Goal: Information Seeking & Learning: Learn about a topic

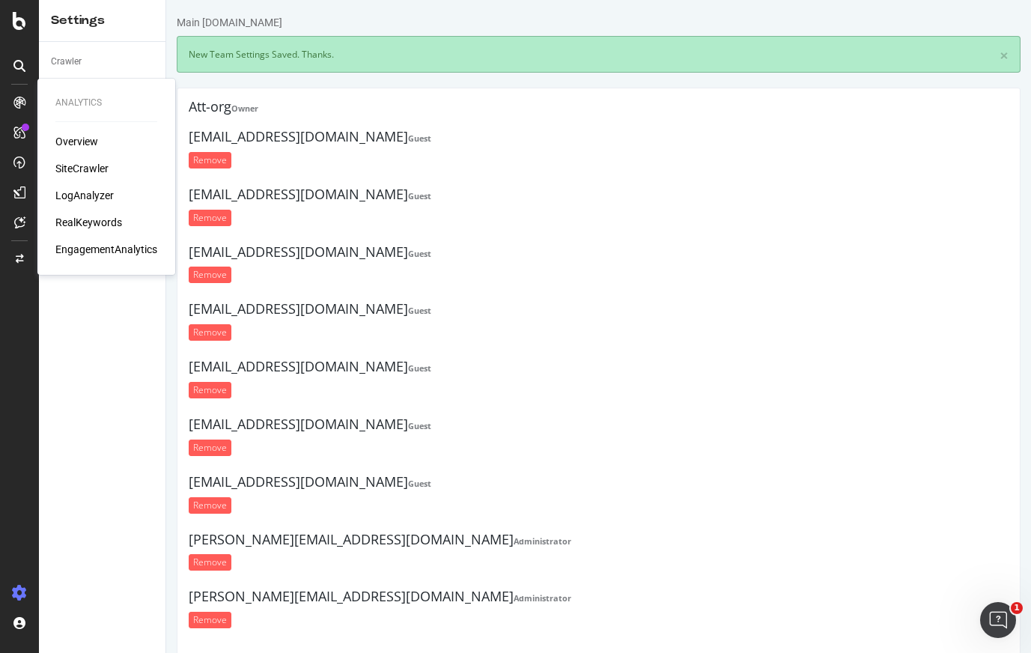
click at [73, 168] on div "SiteCrawler" at bounding box center [81, 168] width 53 height 15
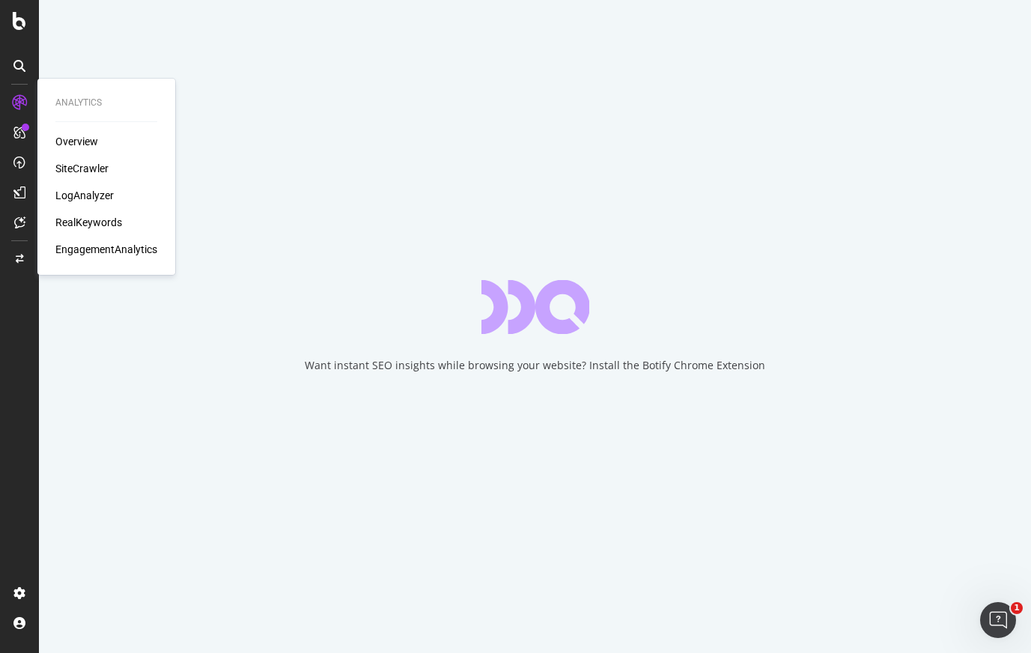
click at [79, 142] on div "Overview" at bounding box center [76, 141] width 43 height 15
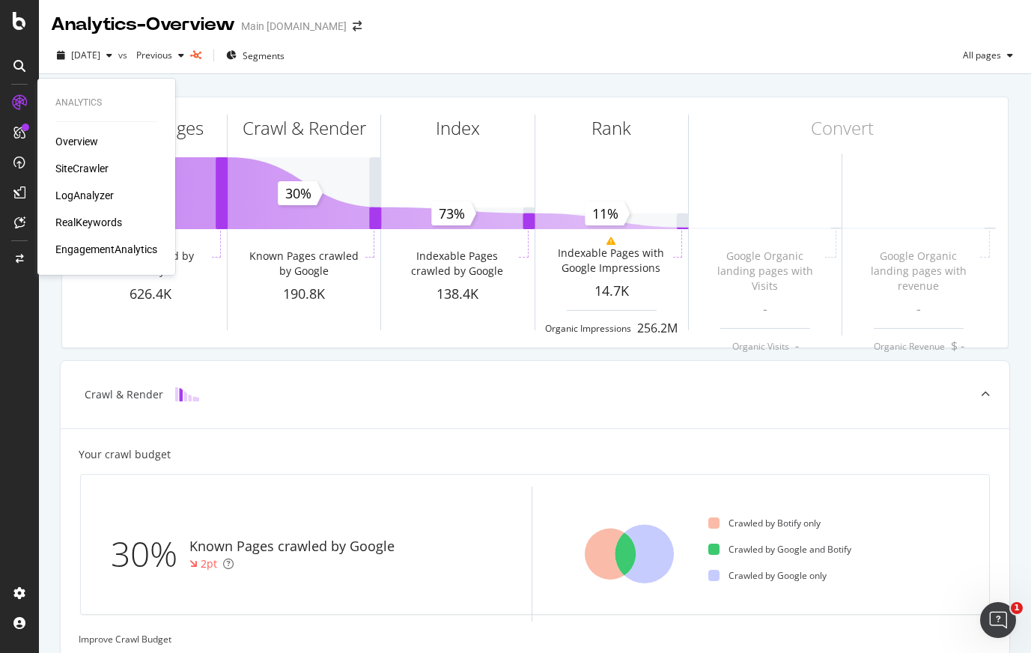
click at [73, 190] on div "LogAnalyzer" at bounding box center [84, 195] width 58 height 15
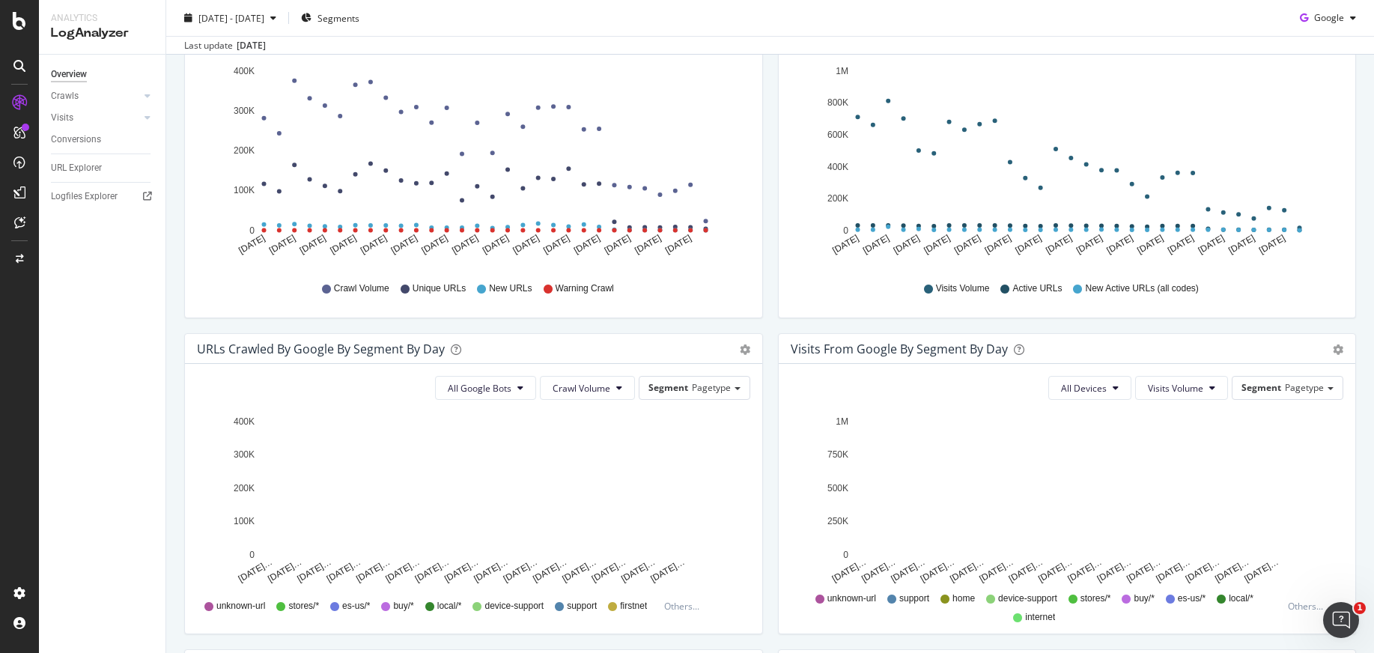
scroll to position [306, 0]
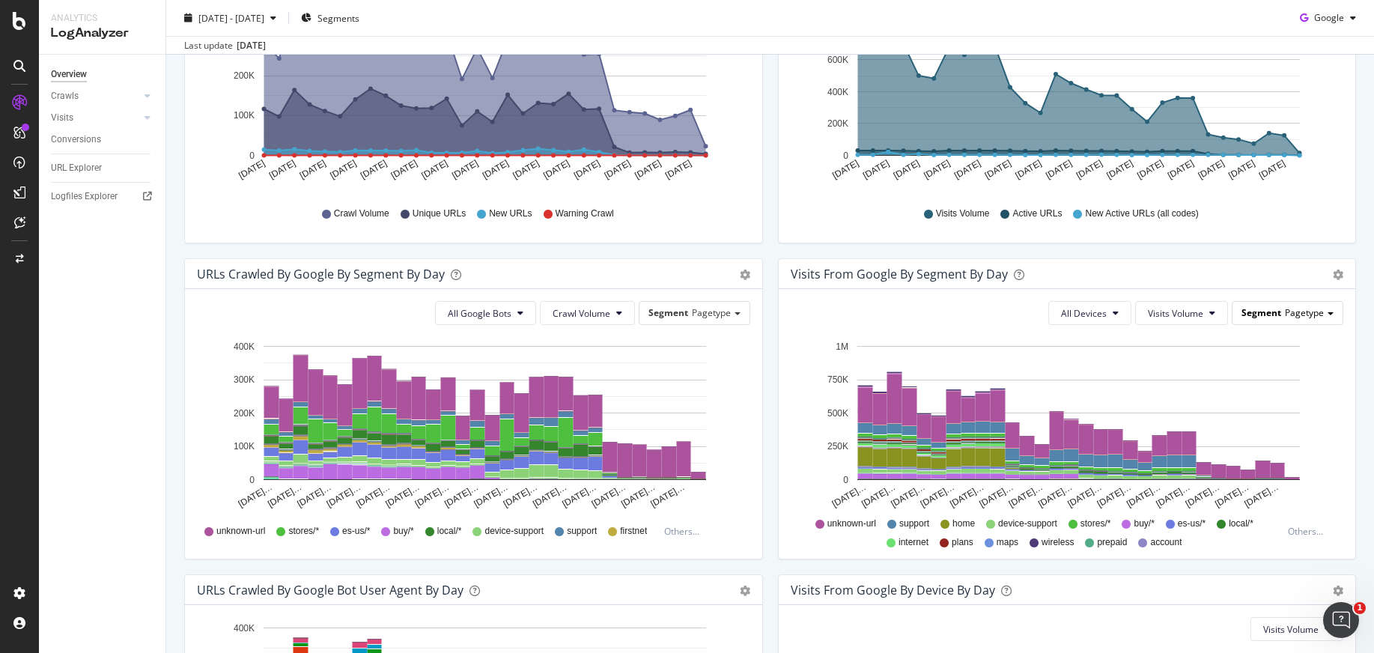
click at [1030, 314] on span "Pagetype" at bounding box center [1304, 312] width 39 height 13
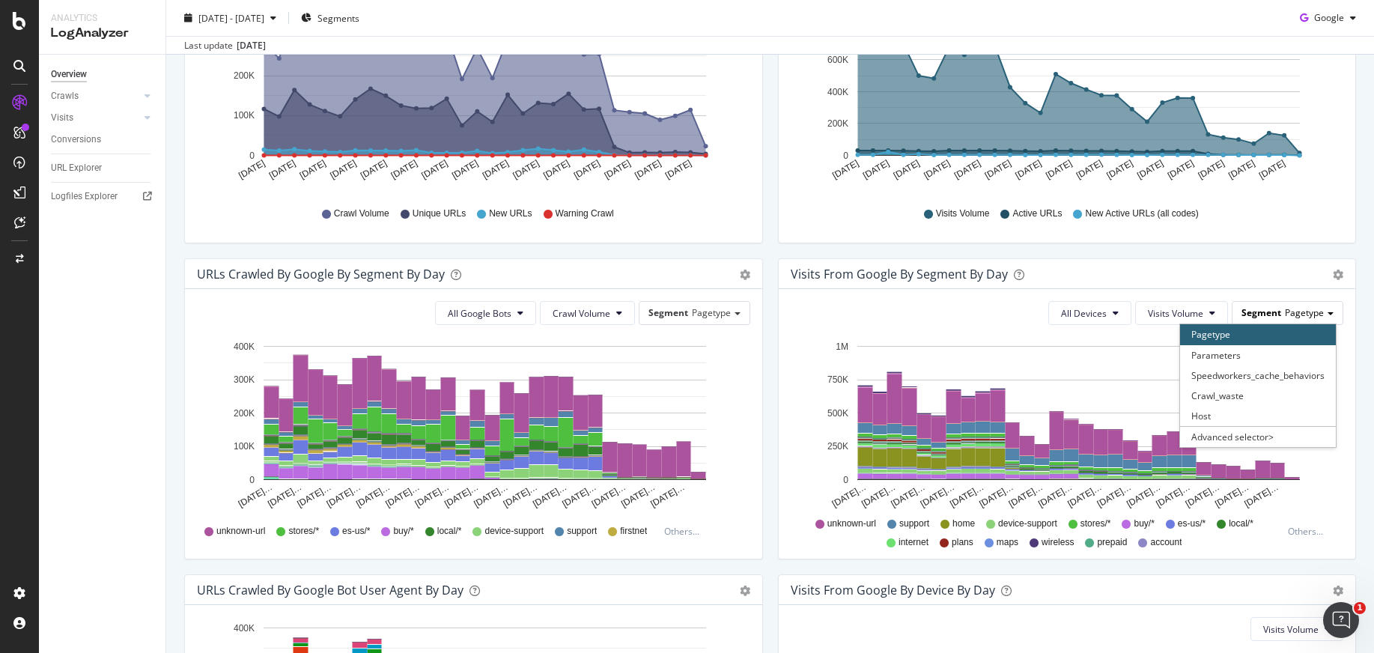
click at [1030, 314] on span "Pagetype" at bounding box center [1304, 312] width 39 height 13
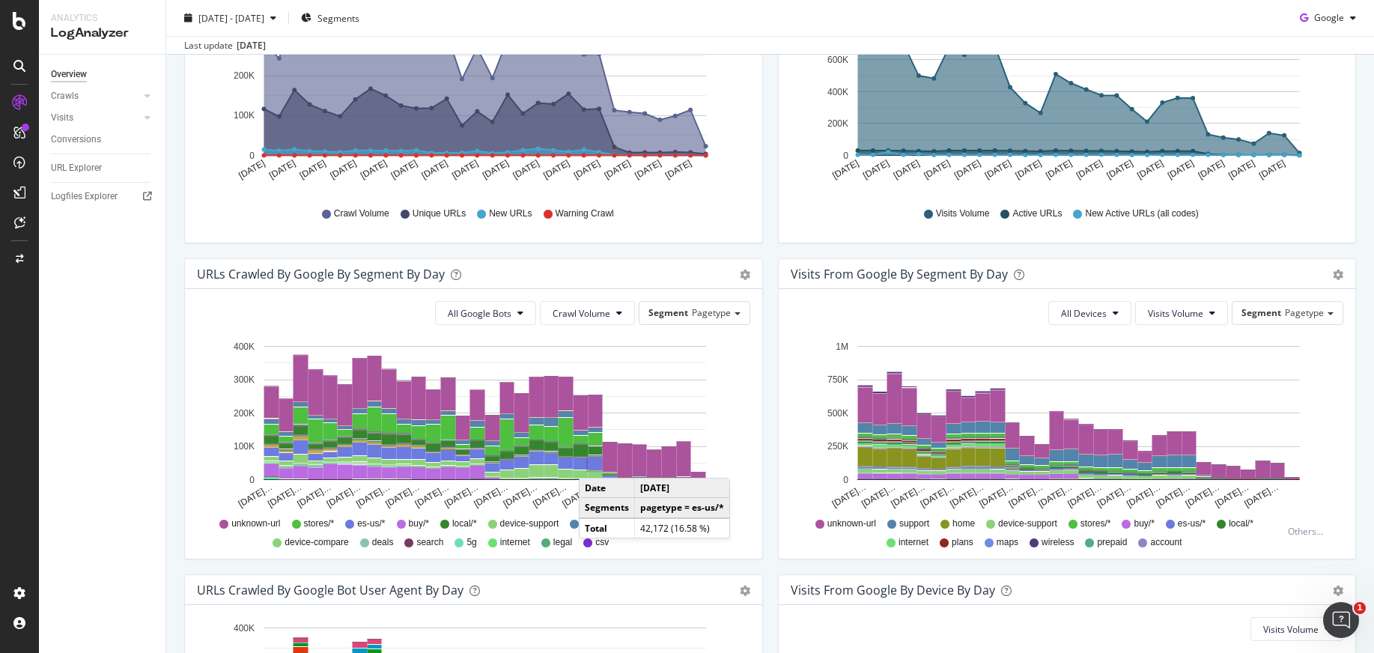
click at [594, 463] on rect "A chart." at bounding box center [596, 463] width 14 height 13
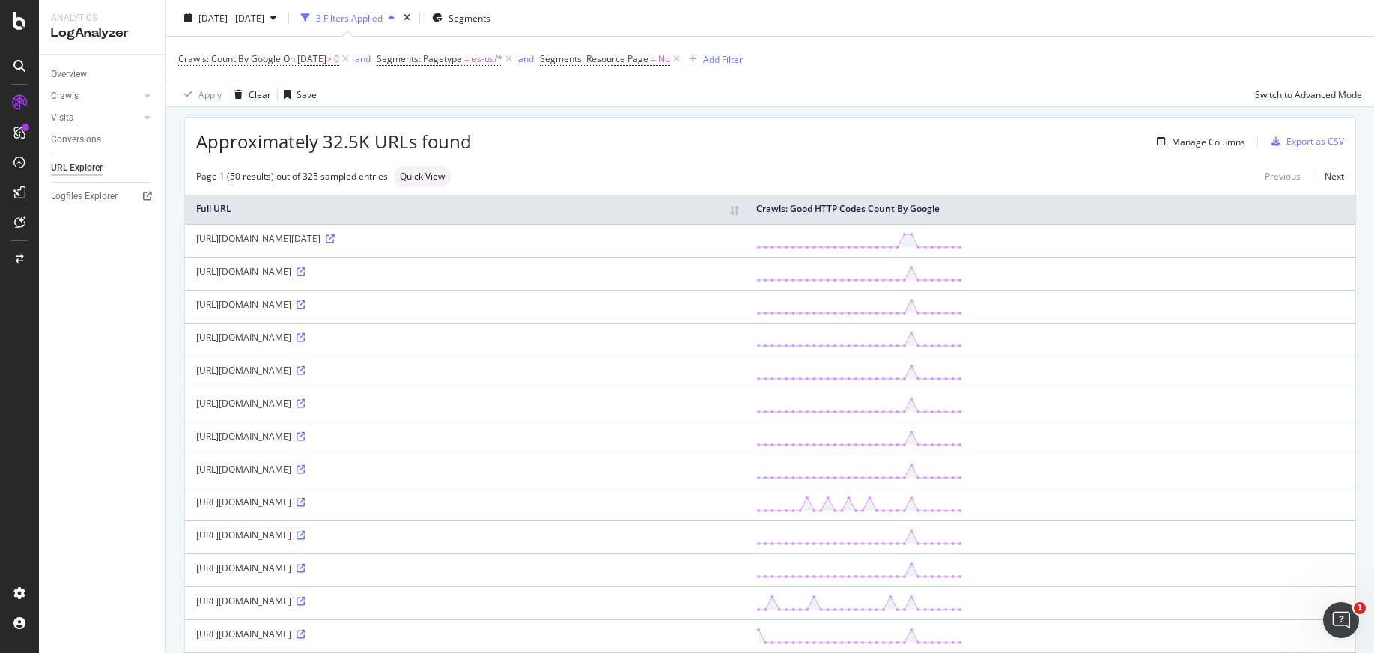
scroll to position [76, 0]
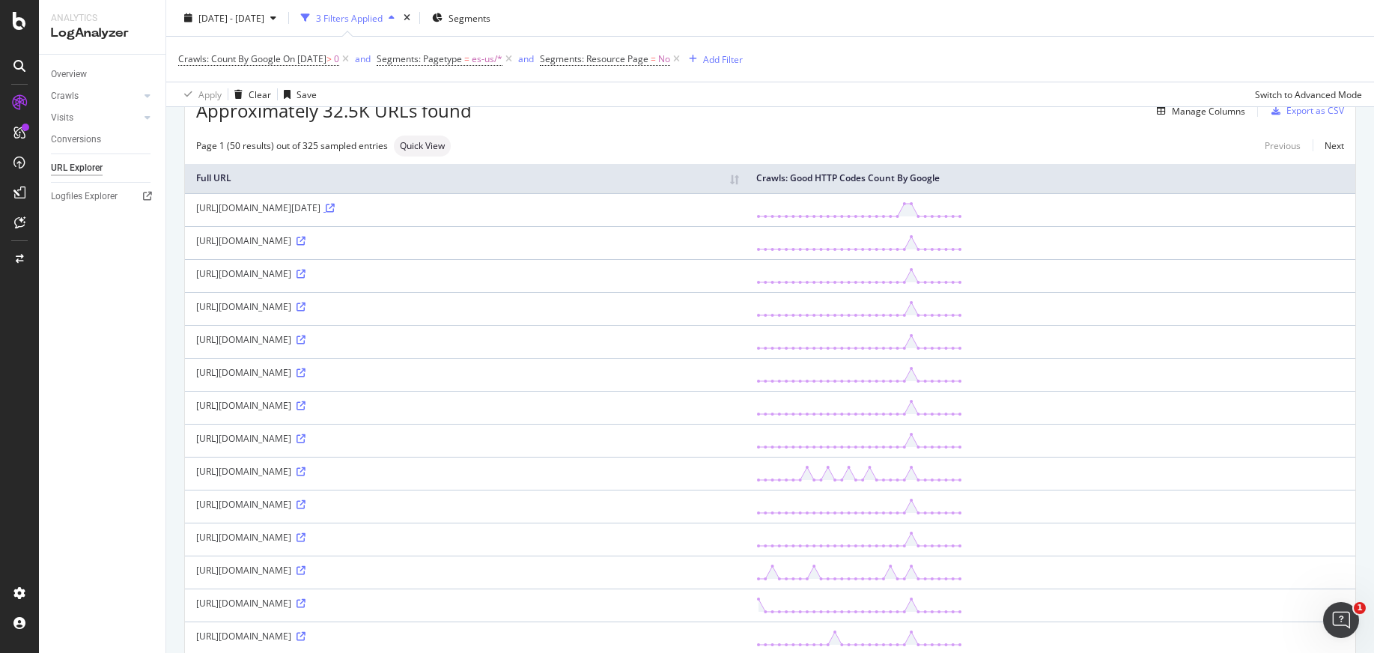
click at [335, 213] on icon at bounding box center [330, 208] width 9 height 9
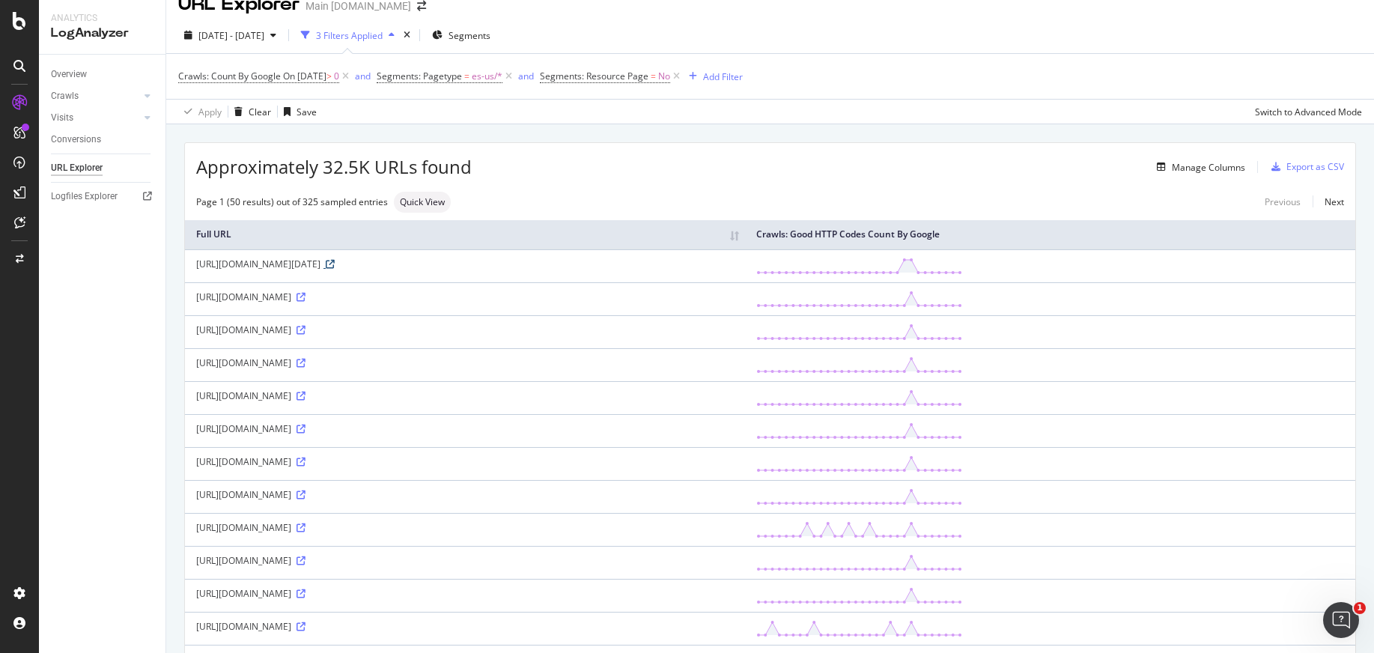
scroll to position [0, 0]
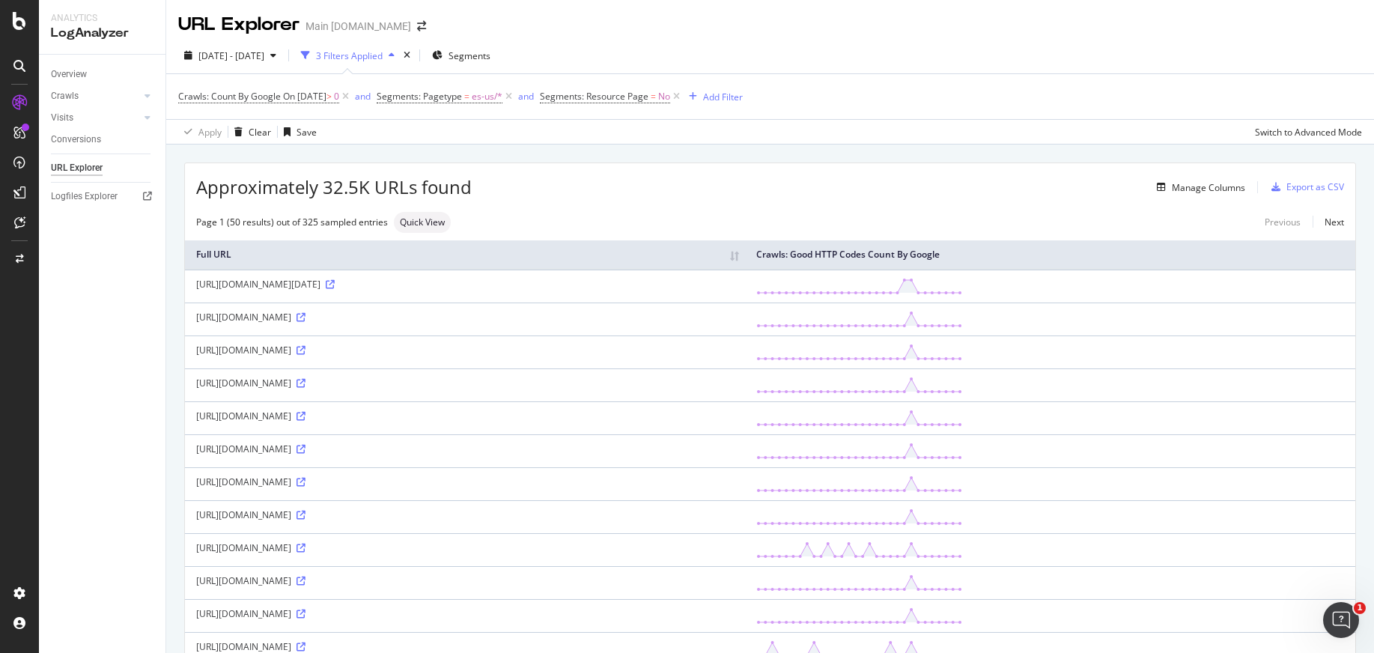
drag, startPoint x: 365, startPoint y: 287, endPoint x: 173, endPoint y: 288, distance: 192.5
copy div "[URL][DOMAIN_NAME]"
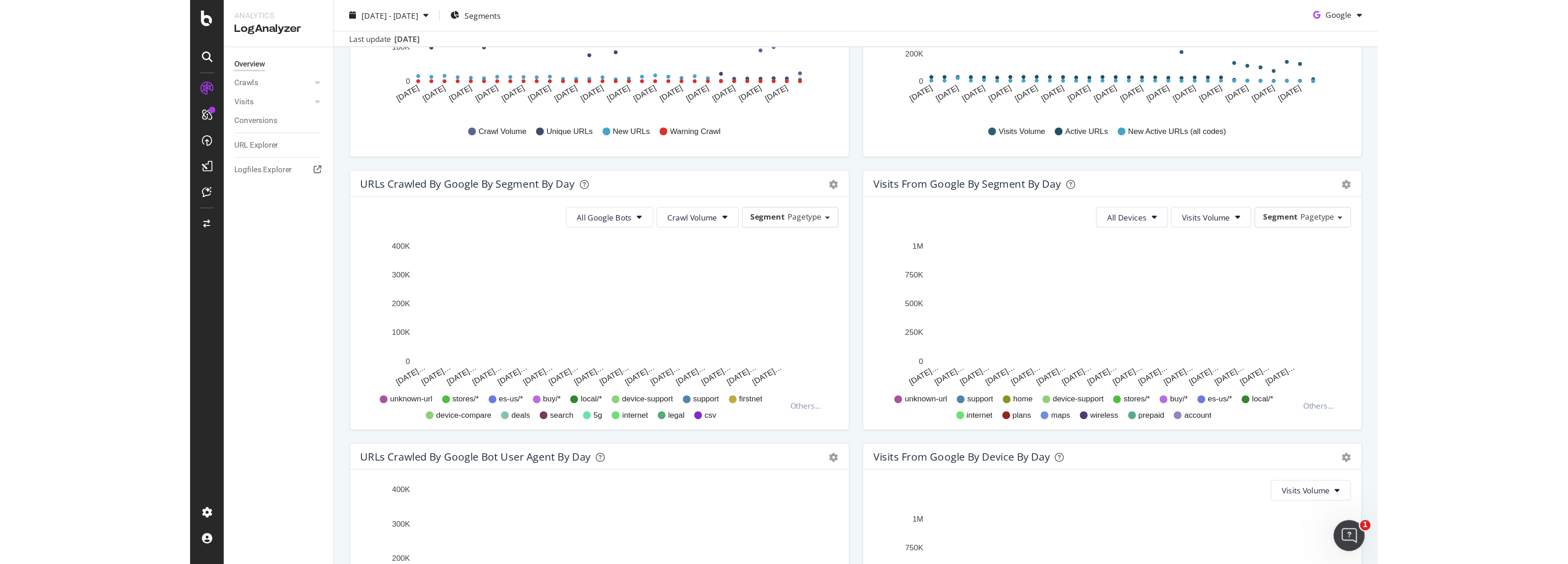
scroll to position [232, 0]
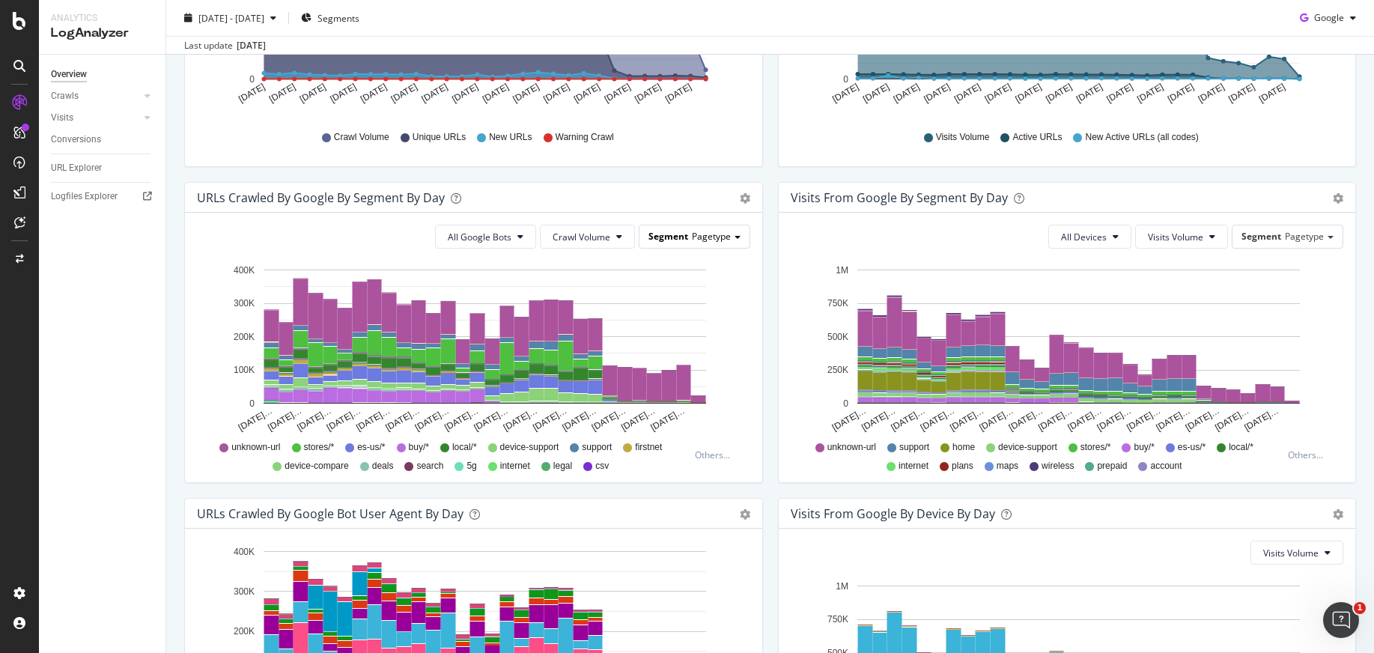
click at [707, 233] on span "Pagetype" at bounding box center [711, 236] width 39 height 13
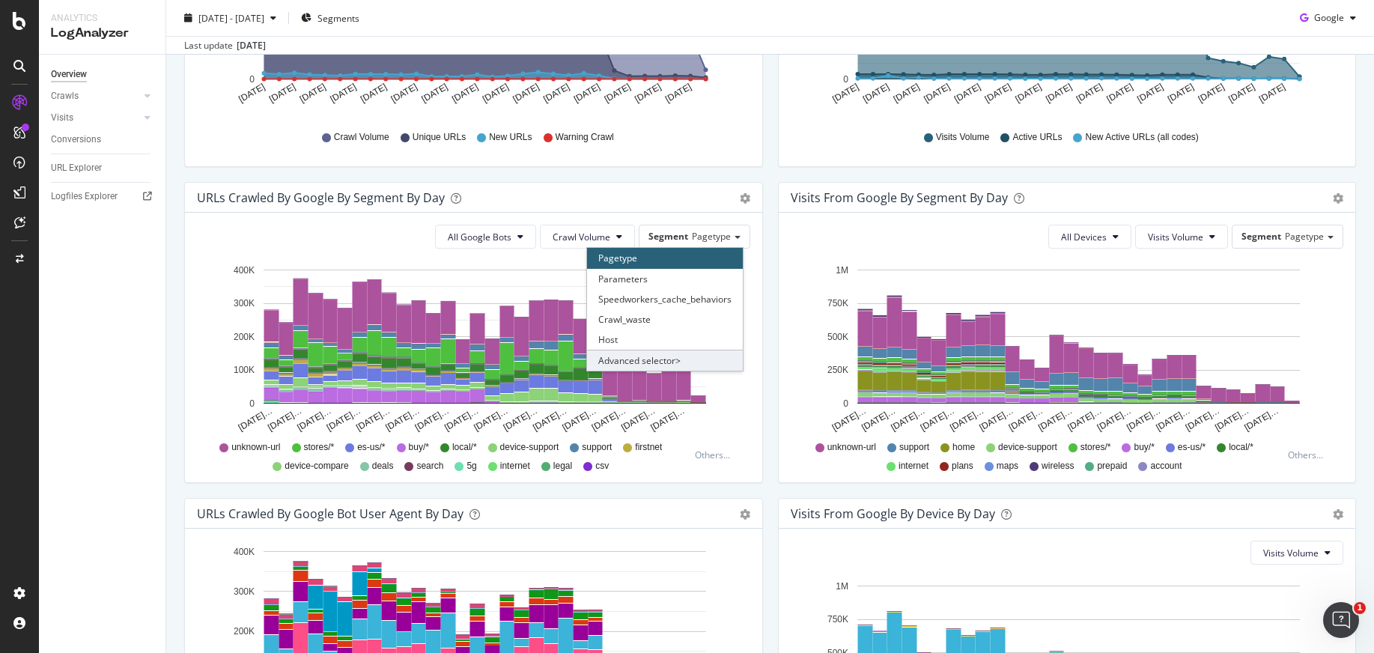
click at [663, 361] on div "Advanced selector >" at bounding box center [665, 360] width 156 height 21
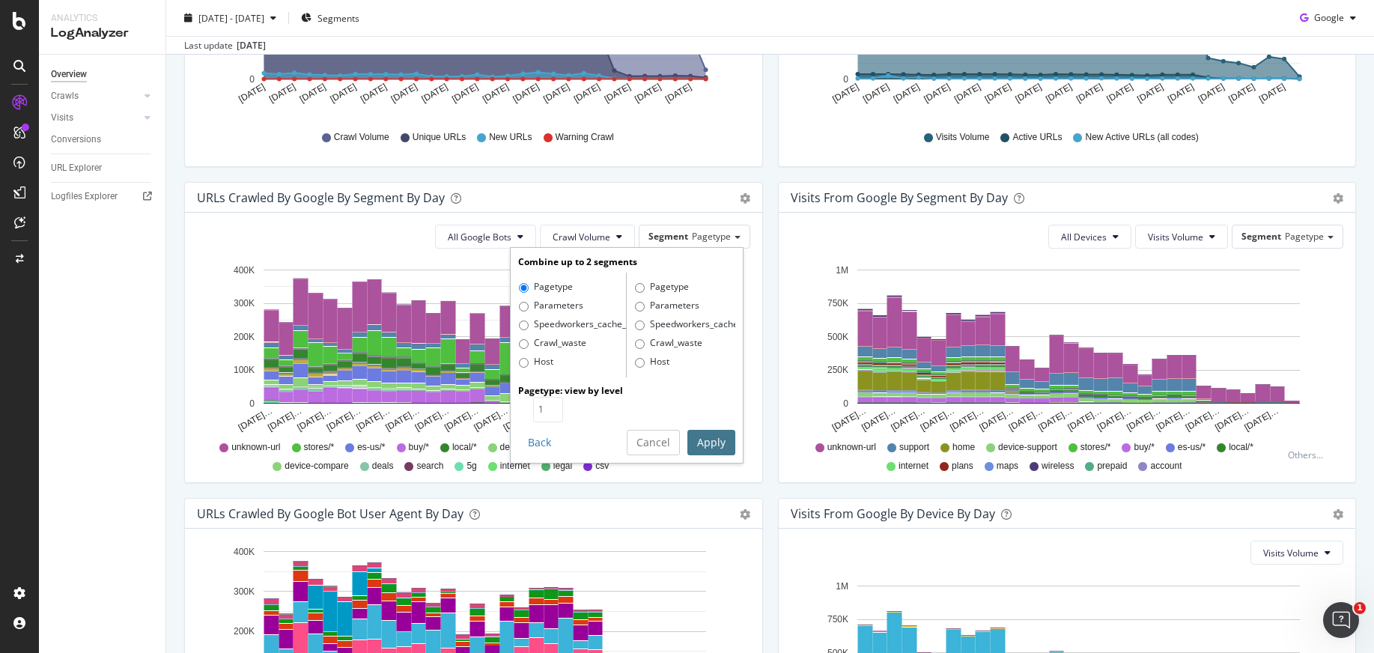
click at [707, 446] on button "Apply" at bounding box center [711, 442] width 48 height 25
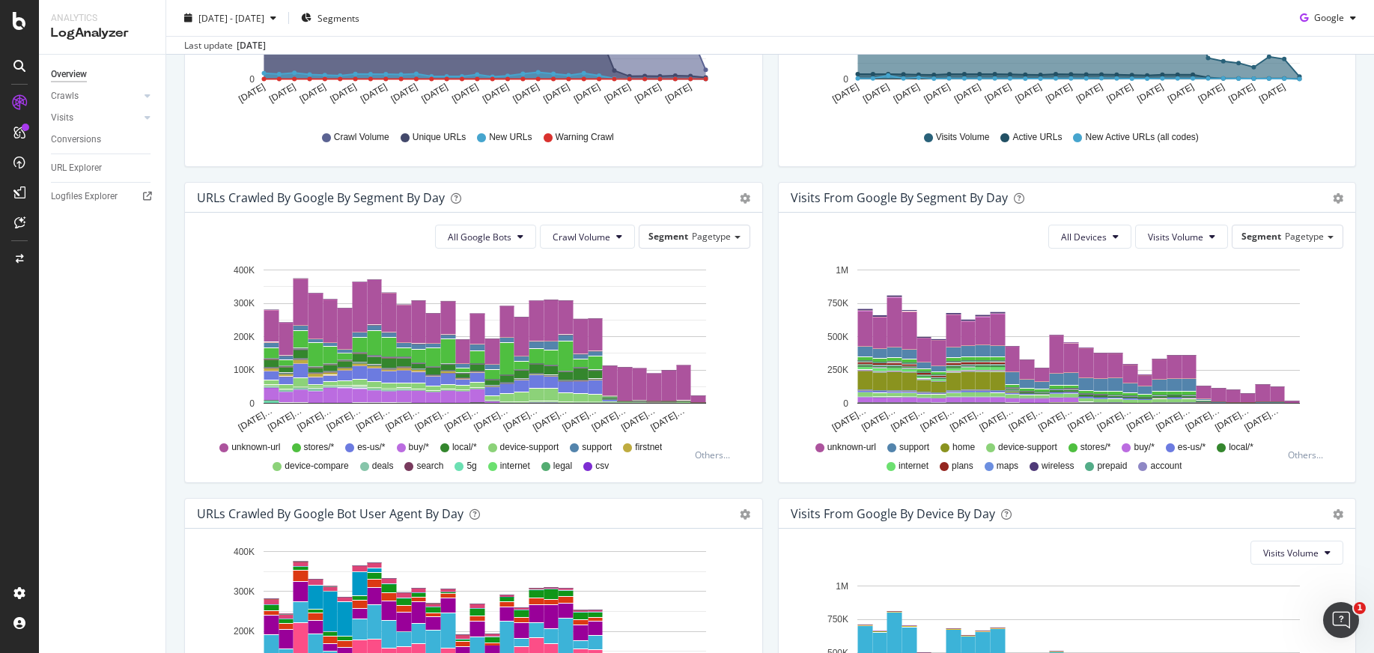
click at [427, 460] on div "unknown-url stores/* es-us/* buy/* local/* device-support support firstnet devi…" at bounding box center [446, 455] width 484 height 34
click at [686, 384] on rect "A chart." at bounding box center [684, 382] width 14 height 34
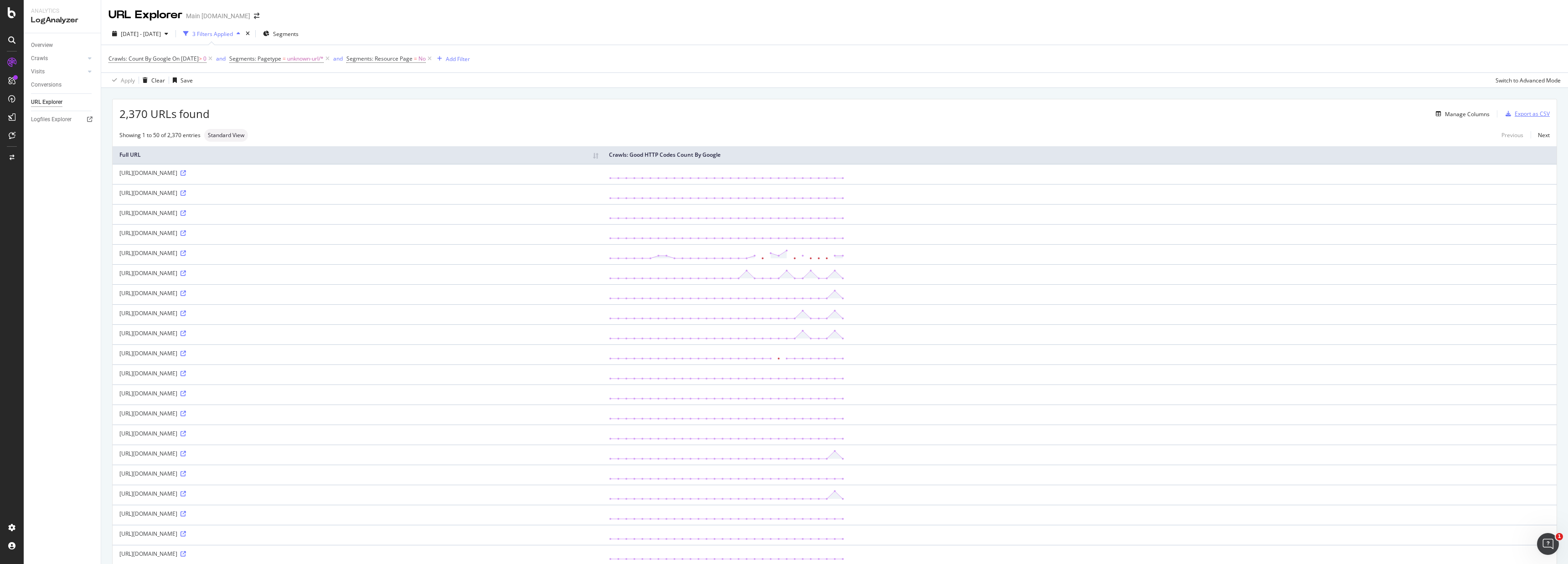
click at [627, 117] on div "Export as CSV" at bounding box center [1532, 113] width 35 height 8
click at [627, 112] on div "Export as CSV" at bounding box center [1532, 113] width 35 height 8
click at [391, 58] on span "Segments: Resource Page" at bounding box center [379, 58] width 66 height 8
click at [374, 80] on span "No" at bounding box center [371, 80] width 7 height 8
click at [379, 102] on span "Yes" at bounding box center [376, 99] width 9 height 8
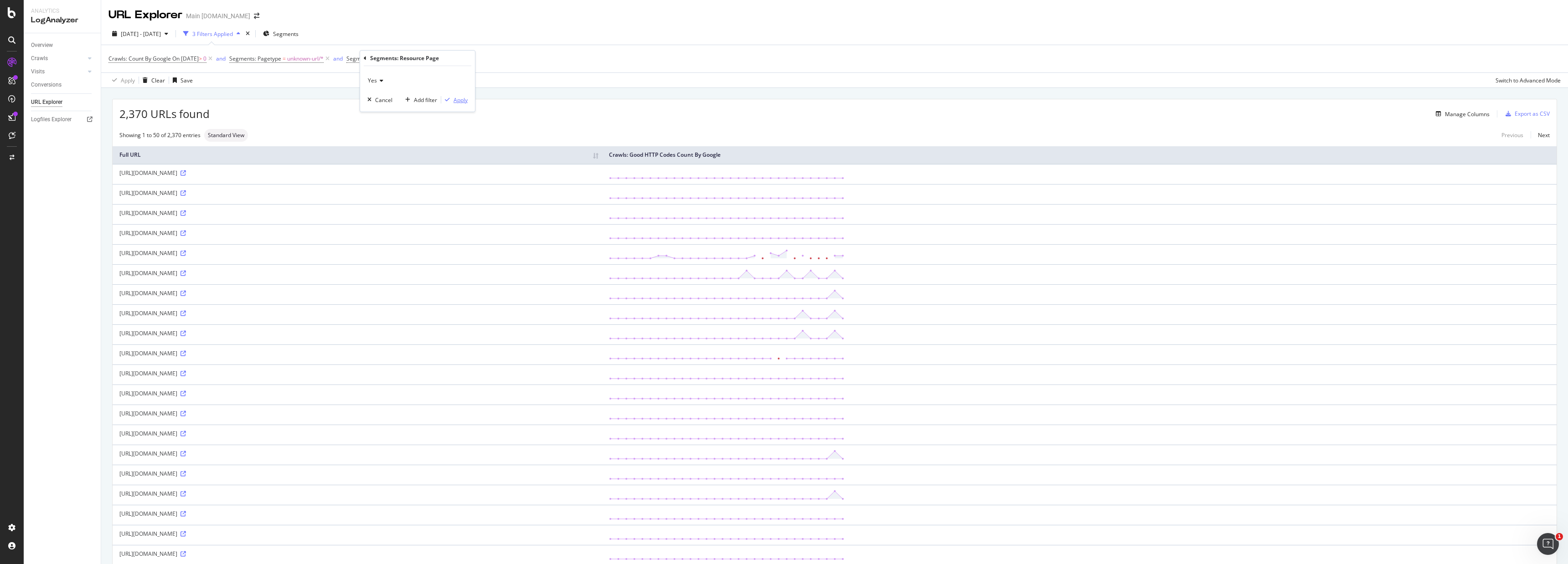
click at [459, 100] on div "Apply" at bounding box center [460, 100] width 14 height 8
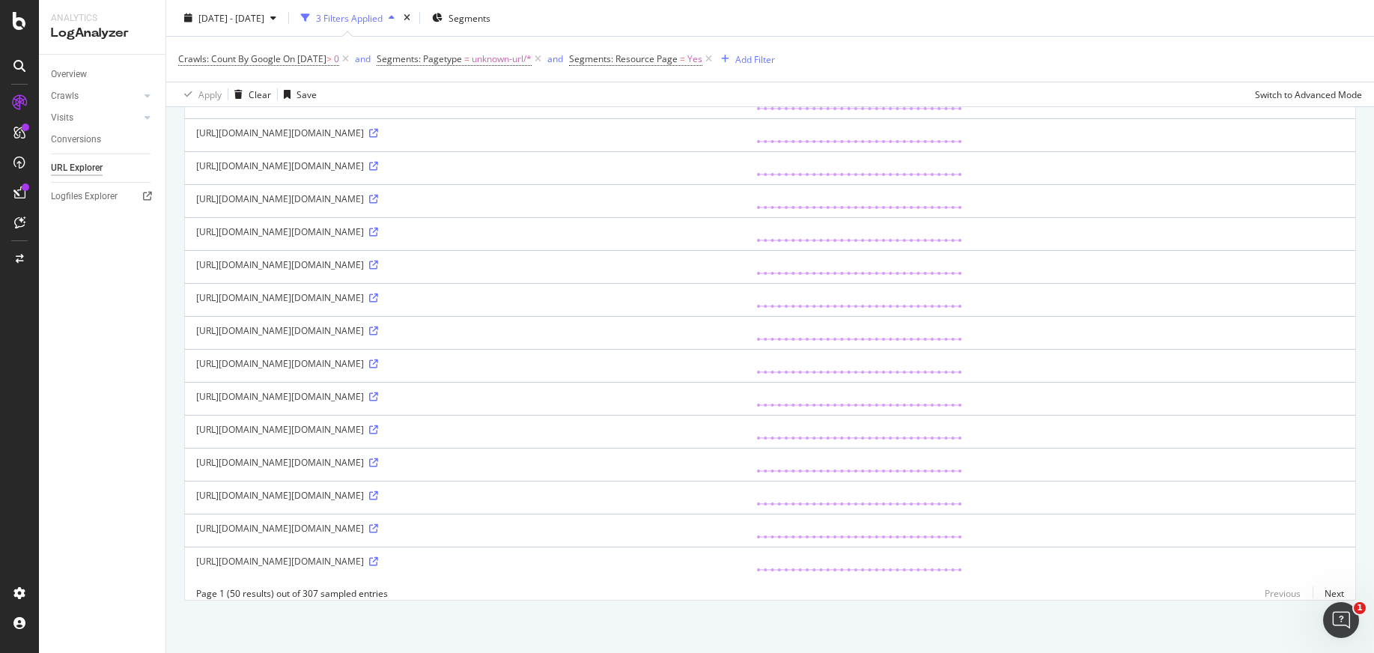
scroll to position [1515, 0]
